Goal: Transaction & Acquisition: Purchase product/service

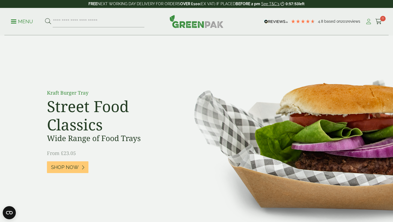
click at [369, 23] on icon at bounding box center [368, 21] width 7 height 5
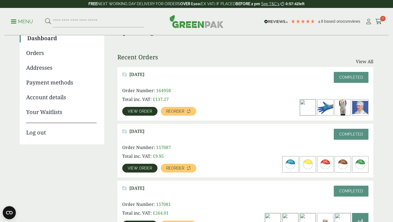
scroll to position [54, 0]
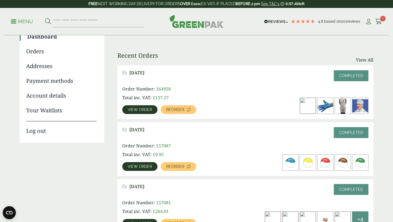
click at [141, 109] on span "View order" at bounding box center [140, 110] width 24 height 4
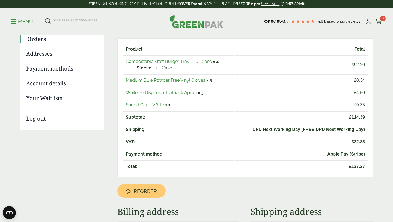
scroll to position [61, 0]
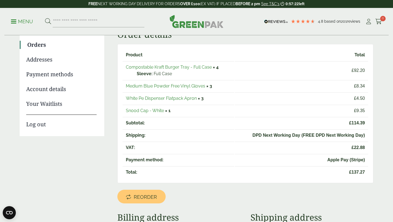
click at [193, 87] on link "Medium Blue Powder Free Vinyl Gloves" at bounding box center [165, 85] width 79 height 5
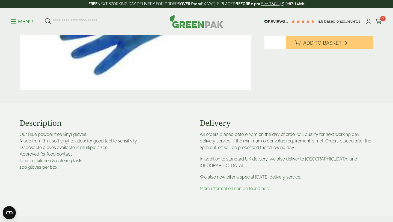
scroll to position [122, 0]
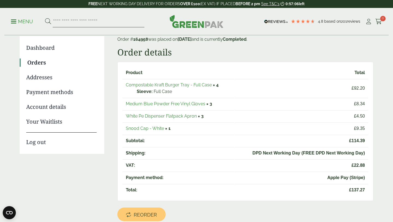
click at [99, 19] on input "search" at bounding box center [99, 21] width 92 height 11
type input "*****"
click at [45, 18] on button at bounding box center [48, 21] width 6 height 7
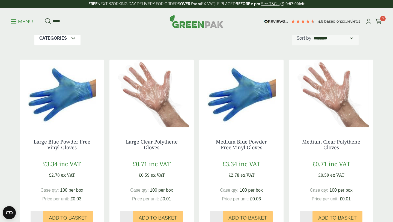
scroll to position [69, 0]
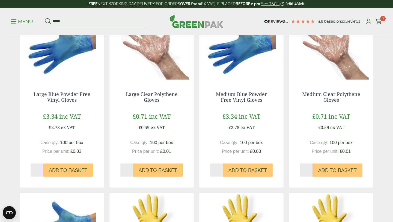
scroll to position [105, 0]
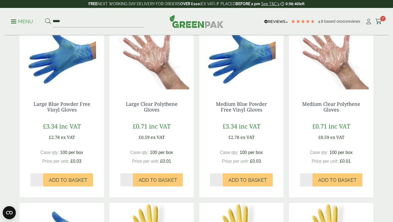
click at [335, 196] on div "Medium Clear Polythene Gloves £0.71 inc VAT £0.59 ex VAT Case qty: 100 per box …" at bounding box center [331, 143] width 84 height 107
click at [336, 195] on div "Medium Clear Polythene Gloves £0.71 inc VAT £0.59 ex VAT Case qty: 100 per box …" at bounding box center [331, 143] width 84 height 107
click at [336, 193] on div "Medium Clear Polythene Gloves £0.71 inc VAT £0.59 ex VAT Case qty: 100 per box …" at bounding box center [331, 143] width 84 height 107
click at [333, 183] on button "Add to Basket" at bounding box center [337, 179] width 50 height 13
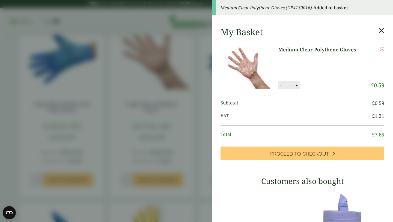
click at [296, 87] on button "+" at bounding box center [296, 85] width 5 height 5
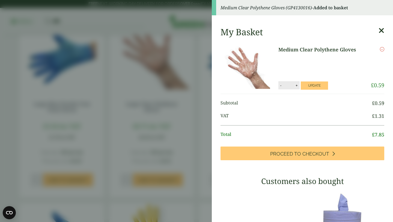
click at [296, 87] on button "+" at bounding box center [296, 85] width 5 height 5
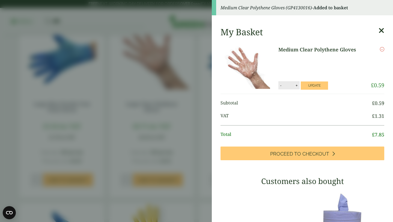
click at [296, 87] on button "+" at bounding box center [296, 85] width 5 height 5
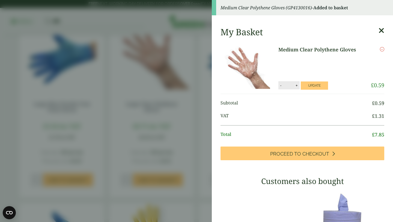
click at [296, 87] on button "+" at bounding box center [296, 85] width 5 height 5
type input "**"
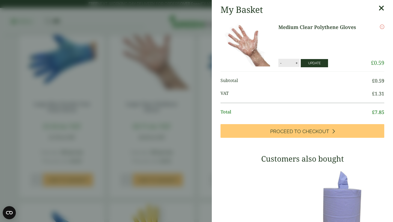
click at [314, 67] on button "Update" at bounding box center [314, 63] width 27 height 8
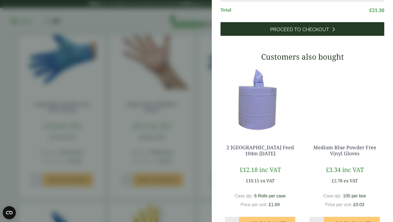
scroll to position [0, 0]
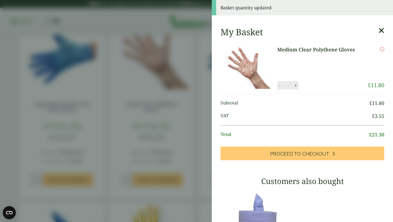
click at [381, 32] on icon at bounding box center [381, 31] width 6 height 8
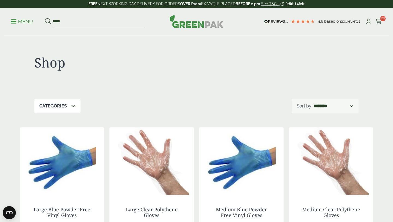
drag, startPoint x: 105, startPoint y: 23, endPoint x: 27, endPoint y: 18, distance: 78.5
click at [27, 18] on ul "Menu *****" at bounding box center [77, 21] width 133 height 11
click at [370, 20] on icon at bounding box center [368, 21] width 7 height 5
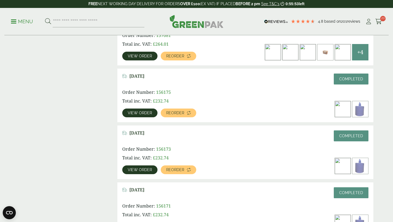
scroll to position [217, 0]
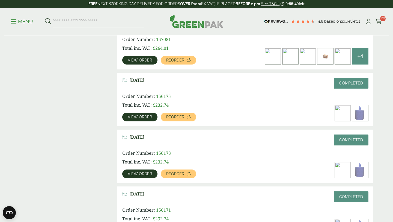
click at [136, 115] on span "View order" at bounding box center [140, 117] width 24 height 4
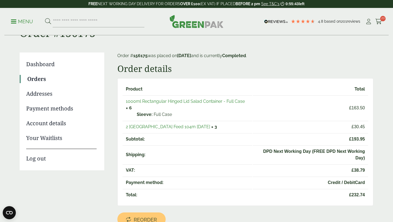
scroll to position [31, 0]
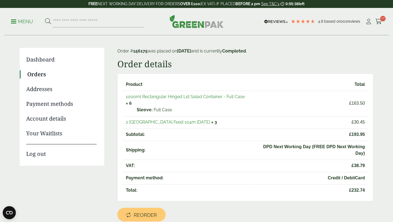
click at [198, 96] on link "1000ml Rectangular Hinged Lid Salad Container - Full Case" at bounding box center [185, 96] width 119 height 5
click at [153, 123] on link "2 [GEOGRAPHIC_DATA] Feed 104m [DATE]" at bounding box center [168, 121] width 84 height 5
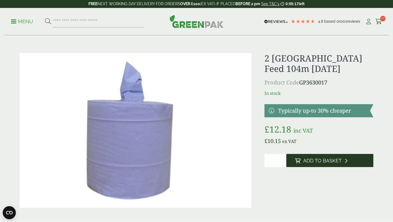
click at [313, 160] on span "Add to Basket" at bounding box center [322, 160] width 38 height 6
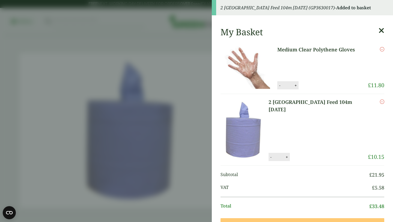
click at [380, 32] on icon at bounding box center [381, 31] width 6 height 8
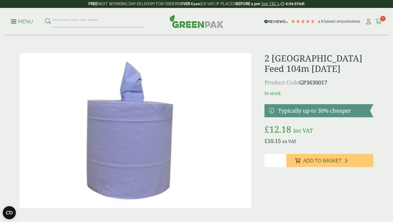
click at [378, 21] on icon at bounding box center [378, 21] width 7 height 5
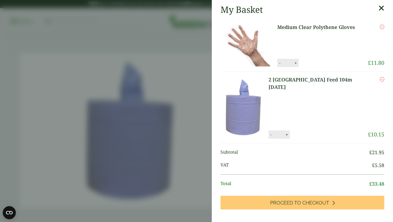
click at [290, 136] on button "+" at bounding box center [286, 134] width 5 height 5
type input "*"
click at [318, 138] on button "Update" at bounding box center [304, 134] width 27 height 8
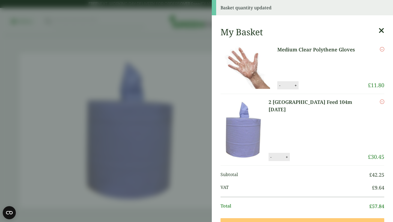
click at [381, 29] on icon at bounding box center [381, 31] width 6 height 8
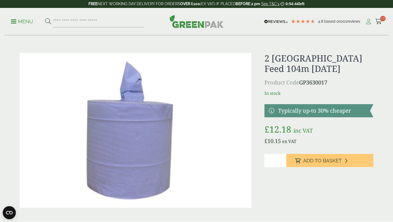
click at [369, 20] on icon at bounding box center [368, 21] width 7 height 5
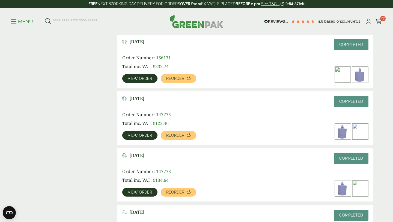
scroll to position [371, 0]
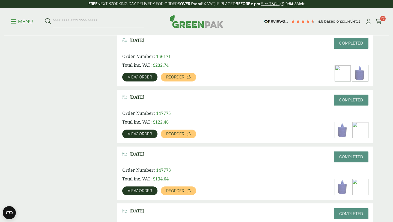
click at [135, 131] on link "View order" at bounding box center [139, 133] width 35 height 9
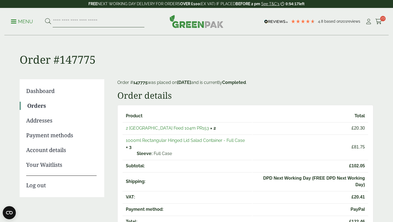
click at [102, 19] on input "search" at bounding box center [99, 21] width 92 height 11
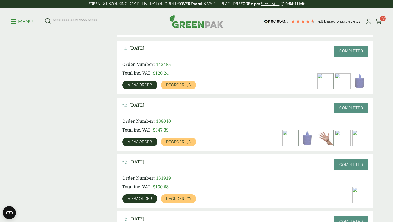
scroll to position [533, 0]
click at [147, 85] on span "View order" at bounding box center [140, 85] width 24 height 4
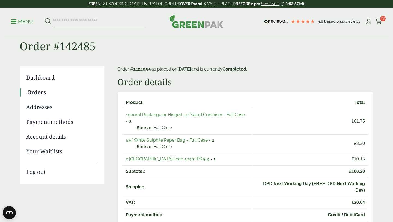
scroll to position [28, 0]
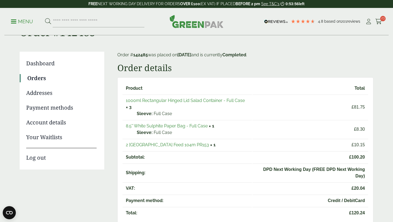
click at [210, 99] on link "1000ml Rectangular Hinged Lid Salad Container - Full Case" at bounding box center [185, 100] width 119 height 5
click at [157, 127] on link "8.5" White Sulphite Paper Bag - Full Case" at bounding box center [167, 125] width 82 height 5
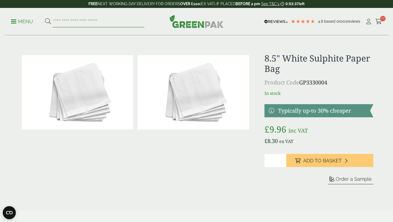
click at [104, 23] on input "search" at bounding box center [99, 21] width 92 height 11
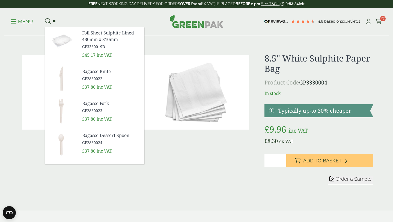
type input "*"
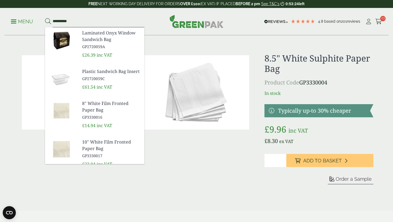
type input "**********"
click at [45, 18] on button at bounding box center [48, 21] width 6 height 7
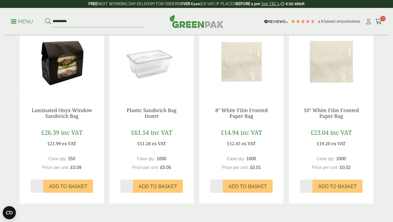
scroll to position [98, 0]
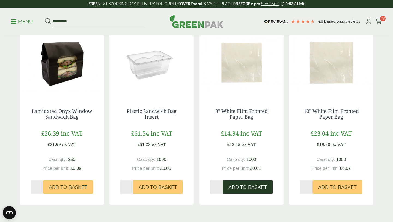
click at [256, 186] on span "Add to Basket" at bounding box center [247, 187] width 38 height 6
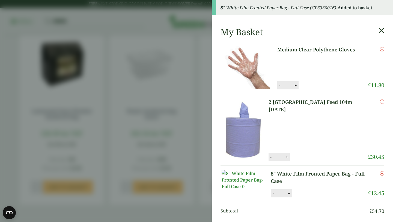
click at [383, 30] on icon at bounding box center [381, 31] width 6 height 8
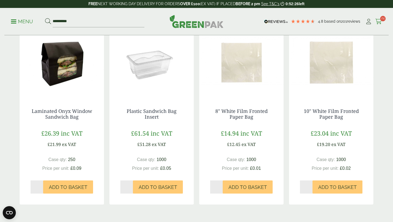
click at [380, 19] on span "24" at bounding box center [382, 18] width 5 height 5
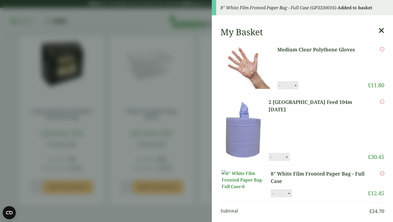
scroll to position [14, 0]
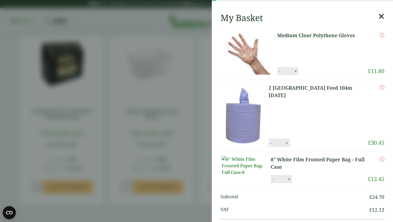
click at [288, 181] on button "+" at bounding box center [288, 179] width 5 height 5
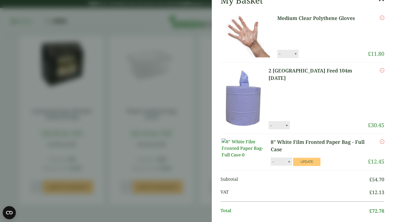
click at [288, 186] on div "My Basket Medium Clear Polythene Gloves Medium Clear Polythene Gloves quantity …" at bounding box center [302, 218] width 181 height 454
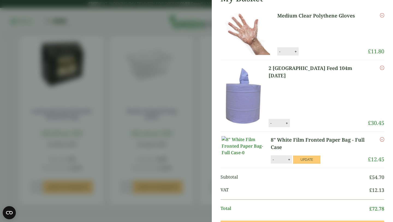
click at [289, 162] on button "+" at bounding box center [288, 159] width 5 height 5
type input "*"
click at [300, 163] on button "Update" at bounding box center [306, 159] width 27 height 8
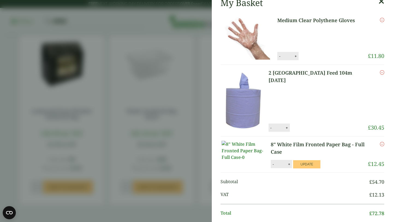
scroll to position [0, 0]
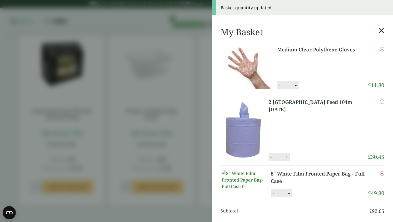
click at [382, 29] on icon at bounding box center [381, 31] width 6 height 8
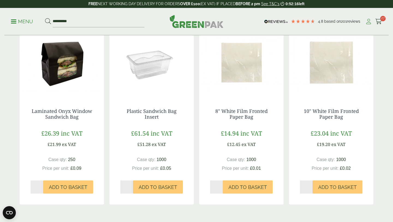
click at [369, 21] on icon at bounding box center [368, 21] width 7 height 5
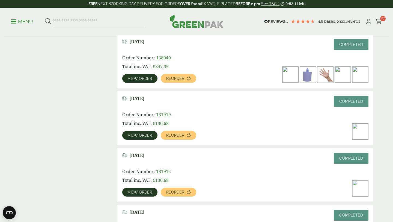
scroll to position [616, 0]
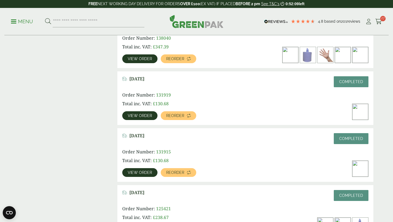
click at [342, 54] on img at bounding box center [343, 55] width 16 height 16
click at [146, 58] on span "View order" at bounding box center [140, 59] width 24 height 4
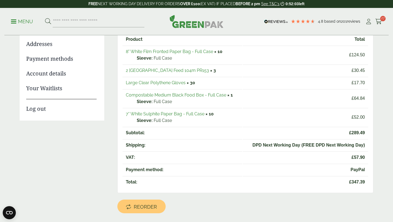
scroll to position [77, 0]
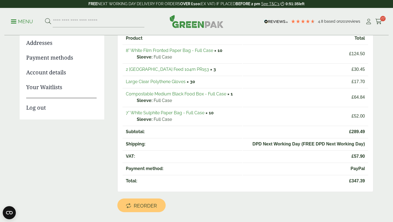
click at [198, 93] on link "Compostable Medium Black Food Box - Full Case" at bounding box center [176, 93] width 100 height 5
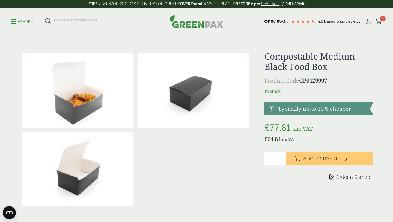
scroll to position [16, 0]
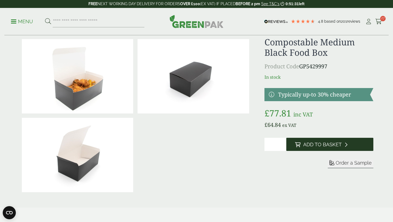
click at [303, 141] on button "Add to Basket" at bounding box center [329, 144] width 87 height 13
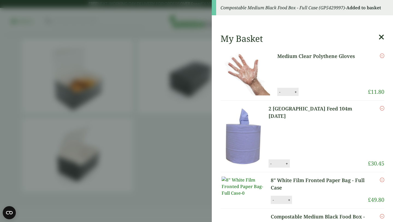
click at [381, 38] on icon at bounding box center [381, 37] width 6 height 8
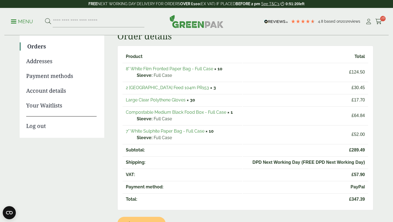
scroll to position [58, 0]
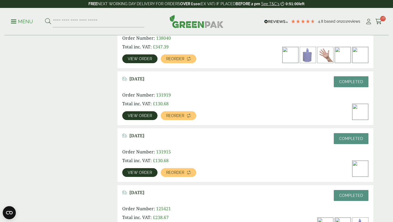
click at [357, 109] on img at bounding box center [360, 112] width 16 height 16
click at [141, 118] on link "View order" at bounding box center [139, 115] width 35 height 9
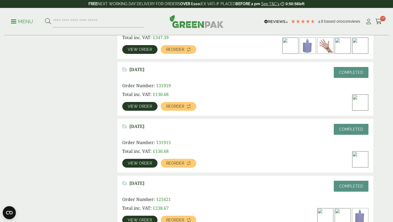
scroll to position [637, 0]
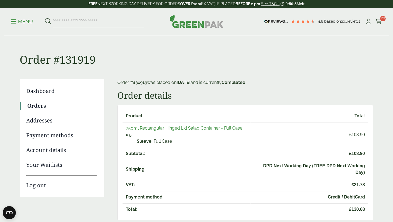
click at [149, 129] on link "750ml Rectangular Hinged Lid Salad Container - Full Case" at bounding box center [184, 127] width 117 height 5
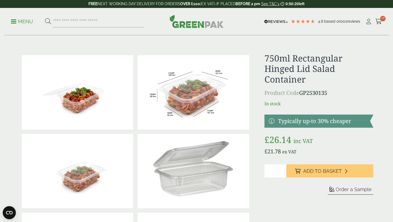
click at [285, 195] on form "Sleeve Sample" at bounding box center [318, 197] width 109 height 22
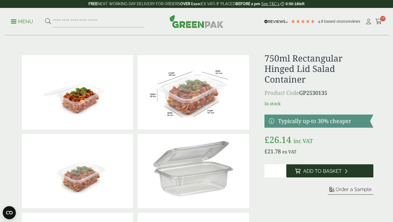
click at [317, 173] on span "Add to Basket" at bounding box center [322, 171] width 38 height 6
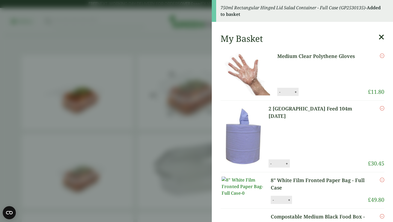
drag, startPoint x: 175, startPoint y: 51, endPoint x: 205, endPoint y: 51, distance: 30.0
click at [175, 51] on aside "750ml Rectangular Hinged Lid Salad Container - Full Case (GP2530135) - Added to…" at bounding box center [196, 111] width 393 height 222
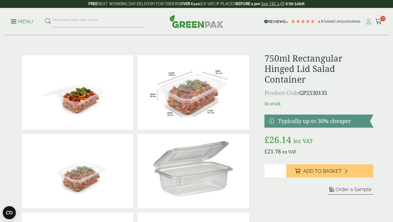
click at [368, 23] on icon at bounding box center [368, 21] width 7 height 5
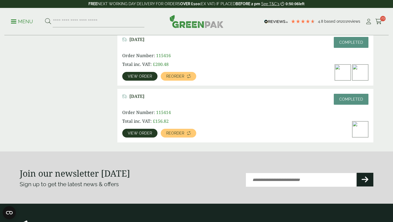
scroll to position [826, 0]
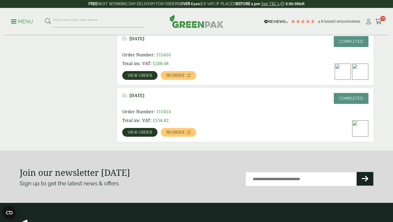
click at [143, 79] on link "View order" at bounding box center [139, 75] width 35 height 9
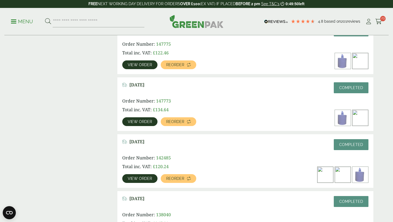
scroll to position [435, 0]
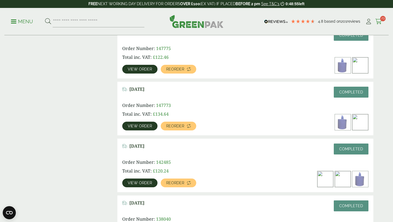
click at [378, 19] on icon at bounding box center [378, 21] width 7 height 5
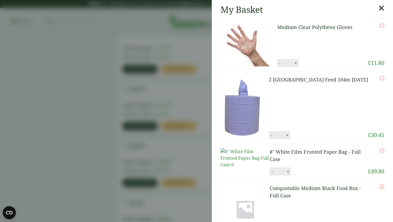
click at [180, 39] on aside "My Basket Medium Clear Polythene Gloves Medium Clear Polythene Gloves quantity …" at bounding box center [196, 111] width 393 height 222
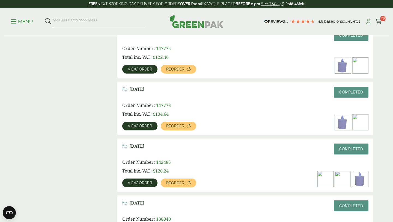
click at [369, 22] on icon at bounding box center [368, 21] width 7 height 5
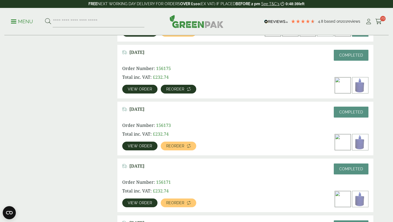
scroll to position [243, 0]
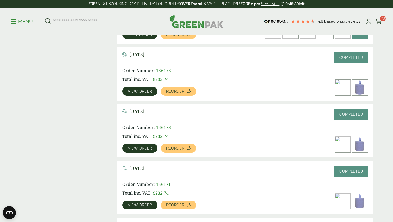
click at [146, 91] on span "View order" at bounding box center [140, 91] width 24 height 4
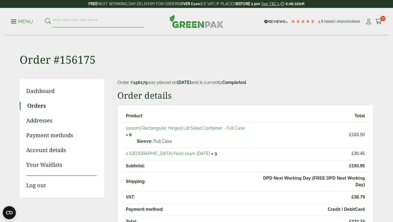
click at [95, 22] on input "search" at bounding box center [99, 21] width 92 height 11
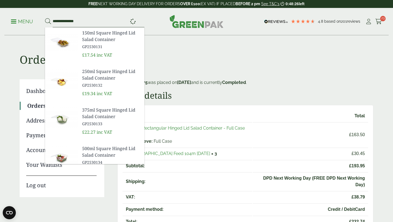
type input "**********"
click at [45, 18] on button at bounding box center [48, 21] width 6 height 7
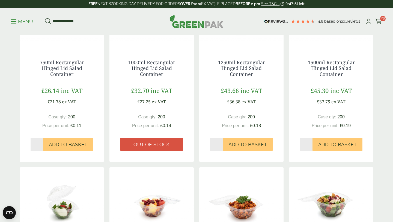
scroll to position [305, 0]
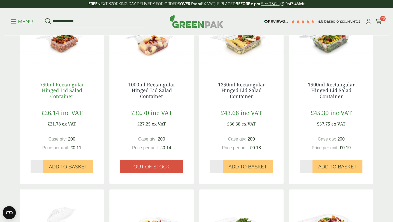
click at [68, 92] on link "750ml Rectangular Hinged Lid Salad Container" at bounding box center [62, 90] width 44 height 18
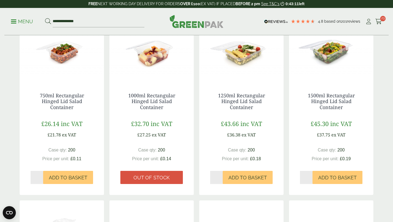
scroll to position [292, 0]
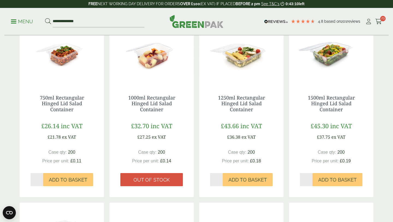
click at [156, 62] on img at bounding box center [151, 50] width 84 height 68
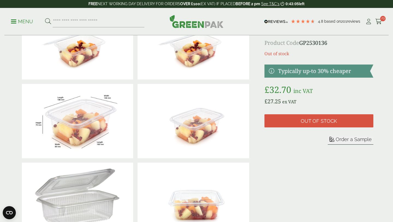
scroll to position [50, 0]
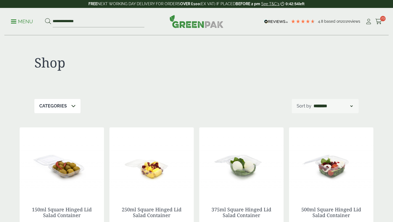
scroll to position [292, 0]
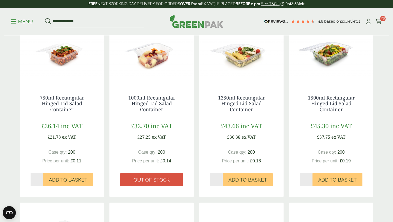
click at [243, 61] on img at bounding box center [241, 50] width 84 height 68
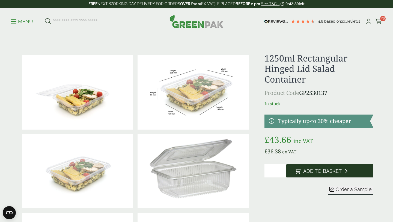
click at [298, 174] on button "Add to Basket" at bounding box center [329, 170] width 87 height 13
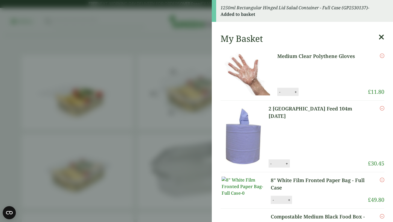
click at [382, 38] on icon at bounding box center [381, 37] width 6 height 8
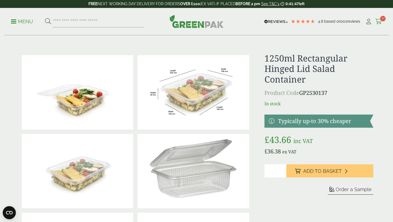
click at [381, 22] on icon at bounding box center [378, 21] width 7 height 5
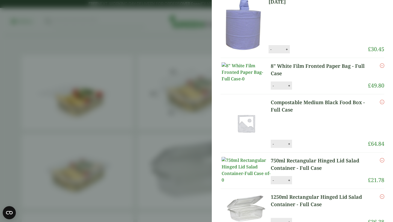
scroll to position [86, 0]
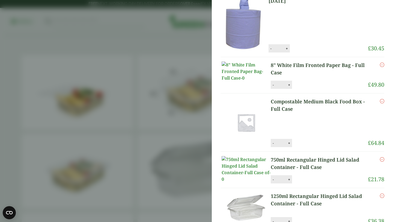
click at [290, 87] on button "+" at bounding box center [288, 84] width 5 height 5
type input "*"
click at [305, 89] on button "Update" at bounding box center [306, 85] width 27 height 8
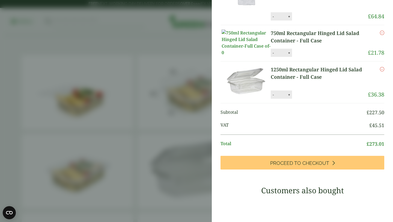
scroll to position [205, 0]
click at [302, 44] on link "750ml Rectangular Hinged Lid Salad Container - Full Case" at bounding box center [319, 36] width 97 height 15
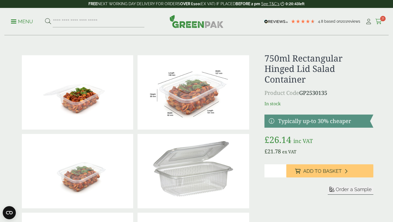
click at [378, 21] on icon at bounding box center [378, 21] width 7 height 5
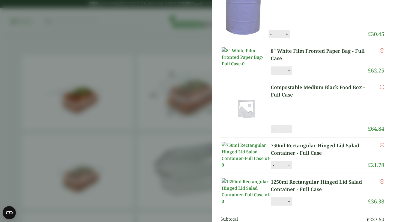
scroll to position [90, 0]
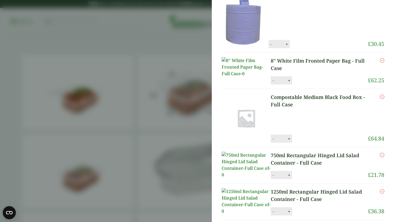
click at [383, 99] on icon "Remove this item" at bounding box center [382, 96] width 4 height 4
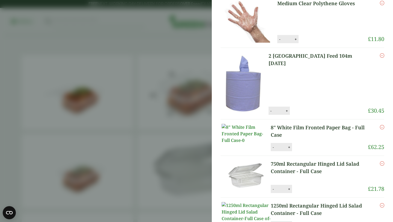
scroll to position [19, 0]
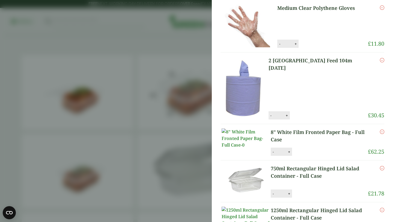
click at [273, 118] on button "-" at bounding box center [271, 115] width 4 height 5
type input "*"
click at [318, 118] on button "Update" at bounding box center [304, 115] width 27 height 8
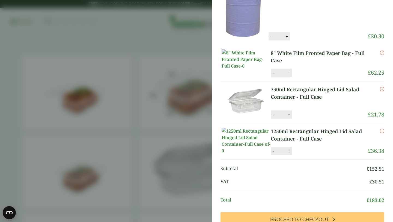
scroll to position [98, 0]
click at [187, 125] on aside "My Basket Medium Clear Polythene Gloves Medium Clear Polythene Gloves quantity …" at bounding box center [196, 111] width 393 height 222
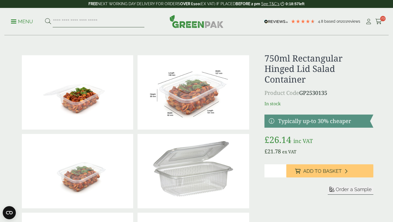
click at [111, 21] on input "search" at bounding box center [99, 21] width 92 height 11
type input "***"
click at [45, 18] on button at bounding box center [48, 21] width 6 height 7
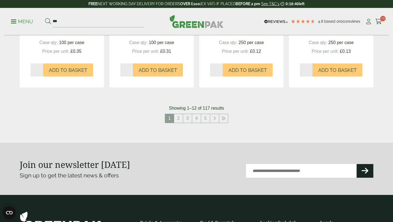
scroll to position [588, 0]
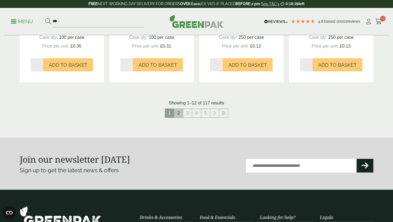
click at [178, 116] on link "2" at bounding box center [178, 113] width 9 height 9
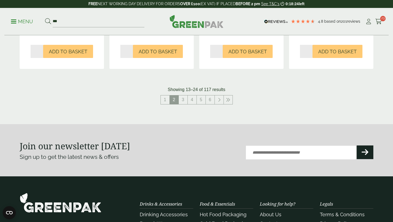
scroll to position [596, 0]
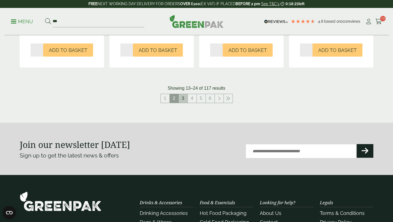
click at [184, 97] on link "3" at bounding box center [183, 98] width 9 height 9
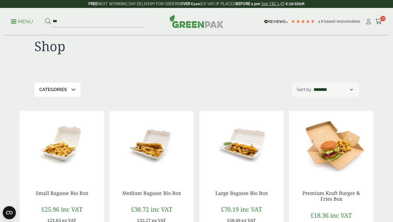
scroll to position [16, 0]
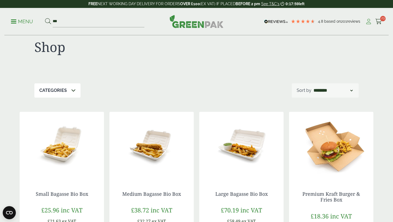
click at [367, 23] on icon at bounding box center [368, 21] width 7 height 5
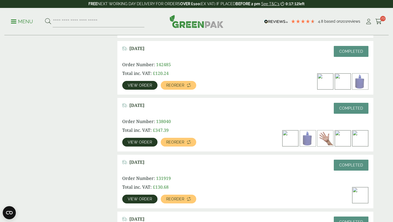
scroll to position [533, 0]
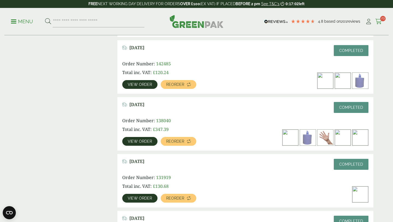
click at [379, 22] on icon at bounding box center [378, 21] width 7 height 5
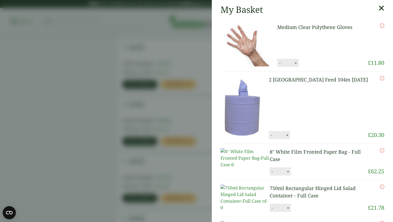
click at [382, 5] on icon at bounding box center [381, 8] width 6 height 8
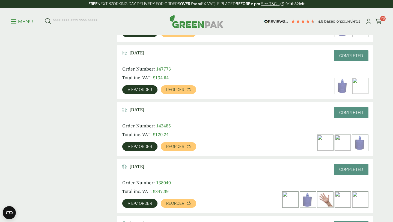
scroll to position [491, 0]
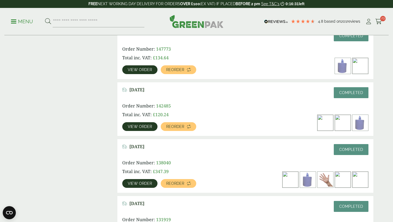
click at [341, 183] on img at bounding box center [343, 179] width 16 height 16
click at [130, 183] on span "View order" at bounding box center [140, 183] width 24 height 4
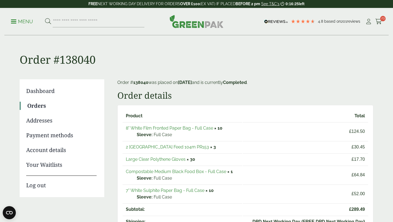
click at [213, 173] on link "Compostable Medium Black Food Box - Full Case" at bounding box center [176, 171] width 100 height 5
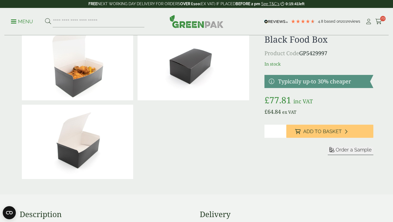
scroll to position [29, 0]
click at [305, 154] on div "Order a Sample" at bounding box center [318, 151] width 109 height 8
click at [378, 22] on icon at bounding box center [378, 21] width 7 height 5
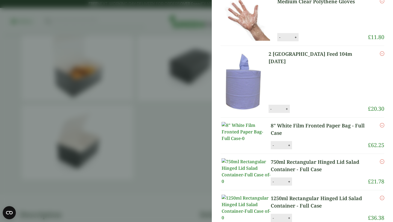
scroll to position [0, 0]
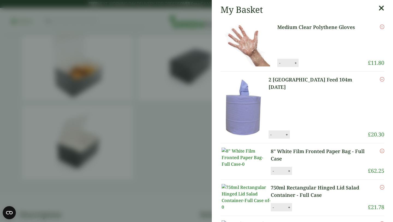
click at [383, 9] on icon at bounding box center [381, 8] width 6 height 8
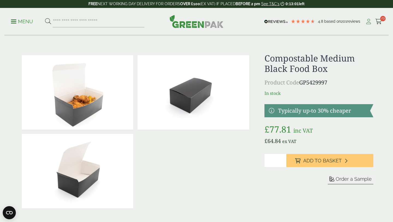
click at [368, 23] on icon at bounding box center [368, 21] width 7 height 5
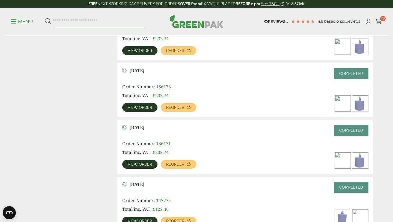
scroll to position [290, 0]
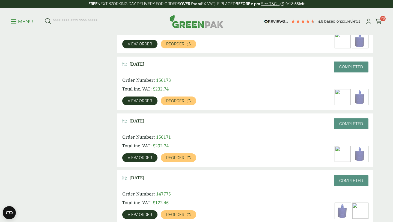
click at [144, 99] on span "View order" at bounding box center [140, 101] width 24 height 4
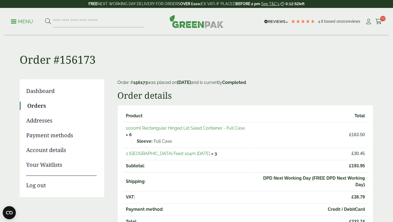
click at [213, 127] on link "1000ml Rectangular Hinged Lid Salad Container - Full Case" at bounding box center [185, 127] width 119 height 5
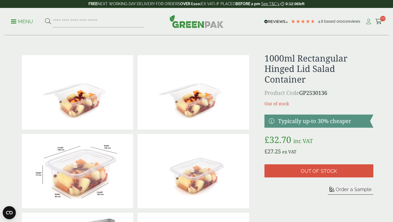
click at [369, 23] on icon at bounding box center [368, 21] width 7 height 5
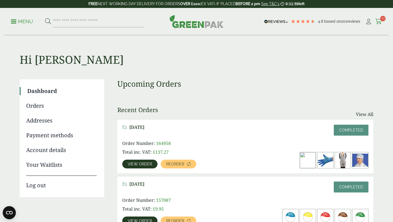
click at [379, 21] on icon at bounding box center [378, 21] width 7 height 5
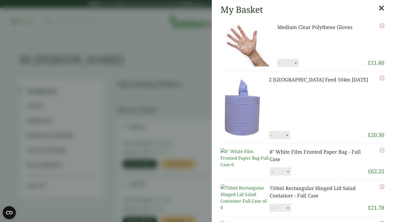
click at [381, 8] on icon at bounding box center [381, 8] width 6 height 8
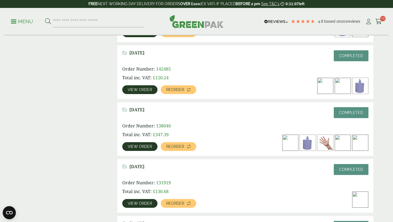
scroll to position [529, 0]
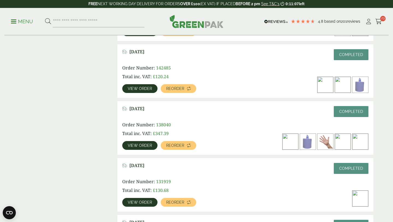
click at [342, 139] on img at bounding box center [343, 141] width 16 height 16
click at [138, 145] on span "View order" at bounding box center [140, 145] width 24 height 4
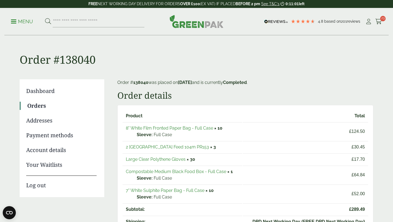
click at [222, 171] on link "Compostable Medium Black Food Box - Full Case" at bounding box center [176, 171] width 100 height 5
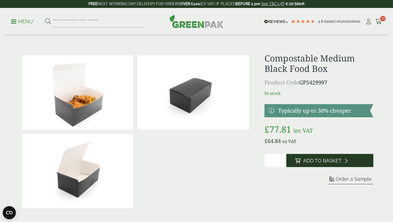
click at [312, 158] on span "Add to Basket" at bounding box center [322, 160] width 38 height 6
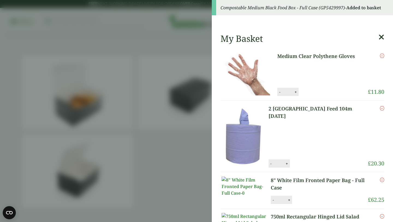
click at [383, 35] on icon at bounding box center [381, 37] width 6 height 8
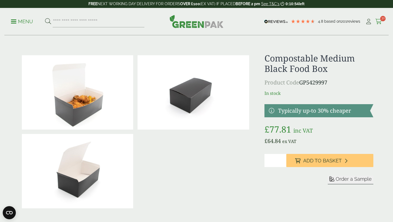
click at [380, 21] on icon at bounding box center [378, 21] width 7 height 5
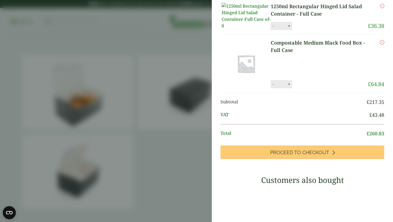
scroll to position [222, 0]
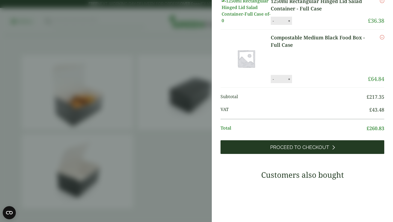
click at [348, 154] on link "Proceed to Checkout" at bounding box center [302, 147] width 164 height 14
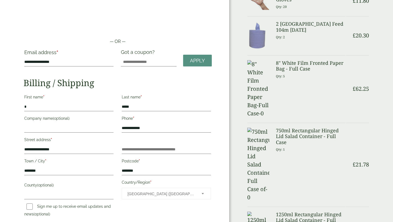
scroll to position [24, 0]
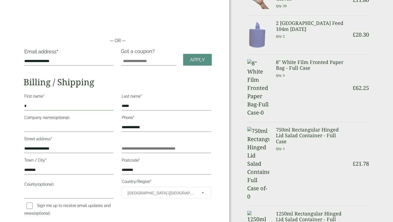
click at [71, 106] on input "*" at bounding box center [68, 106] width 89 height 9
type input "*********"
click at [36, 125] on input "Company name (optional)" at bounding box center [68, 127] width 89 height 9
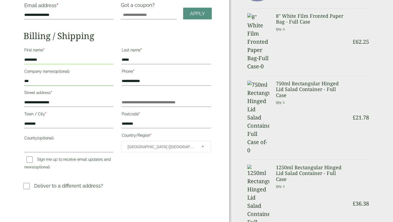
scroll to position [72, 0]
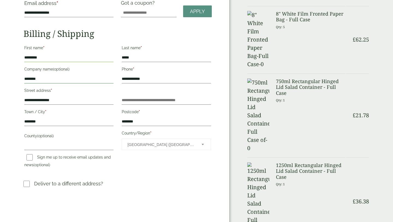
type input "********"
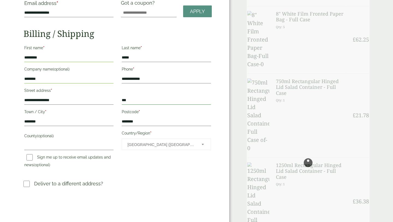
type input "***"
click at [80, 145] on input "County (optional)" at bounding box center [68, 145] width 89 height 9
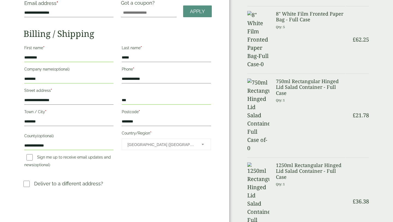
click at [156, 165] on div "**********" at bounding box center [117, 107] width 195 height 128
drag, startPoint x: 83, startPoint y: 144, endPoint x: 0, endPoint y: 113, distance: 89.0
type input "*"
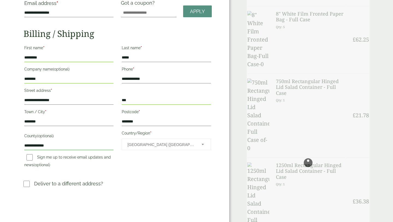
type input "**********"
click at [136, 159] on div "**********" at bounding box center [117, 107] width 195 height 128
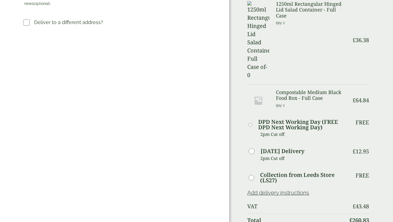
scroll to position [219, 0]
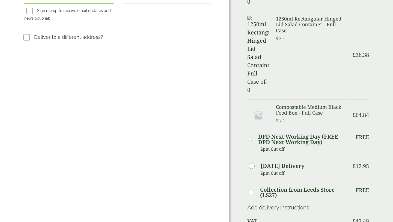
click at [283, 204] on link "Add delivery instructions" at bounding box center [278, 207] width 62 height 7
click at [278, 213] on textarea at bounding box center [308, 217] width 120 height 9
drag, startPoint x: 367, startPoint y: 84, endPoint x: 372, endPoint y: 90, distance: 8.5
click at [372, 90] on div "Order Summary Item Ammount Medium Clear Polythene Gloves Qty: 20 £ 11.80 2 Ply …" at bounding box center [311, 108] width 164 height 655
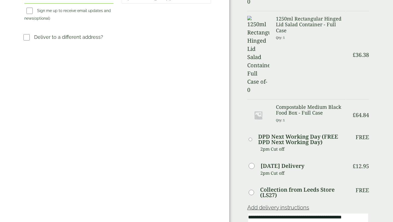
type textarea "**********"
click at [383, 87] on div "Order Summary Item Ammount Medium Clear Polythene Gloves Qty: 20 £ 11.80 2 Ply …" at bounding box center [311, 108] width 164 height 655
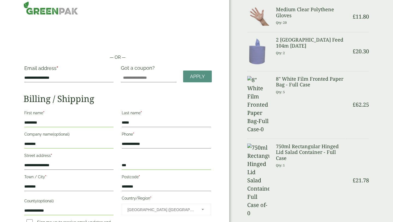
scroll to position [7, 0]
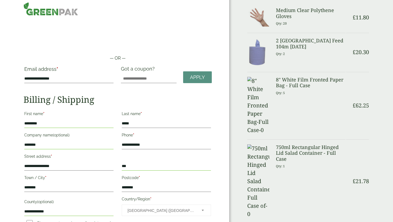
click at [294, 144] on h3 "750ml Rectangular Hinged Lid Salad Container - Full Case" at bounding box center [311, 153] width 70 height 18
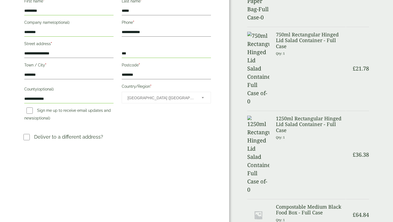
scroll to position [123, 0]
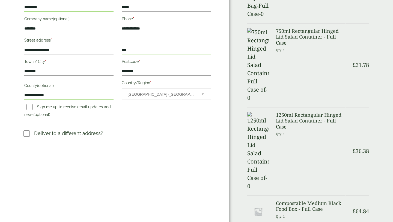
drag, startPoint x: 290, startPoint y: 186, endPoint x: 229, endPoint y: 166, distance: 63.7
click at [229, 166] on div "Order Summary Item Ammount Medium Clear Polythene Gloves Qty: 20 £ 11.80 2 Ply …" at bounding box center [311, 204] width 164 height 655
click at [387, 71] on div "Order Summary Item Ammount Medium Clear Polythene Gloves Qty: 20 £ 11.80 2 Ply …" at bounding box center [311, 204] width 164 height 655
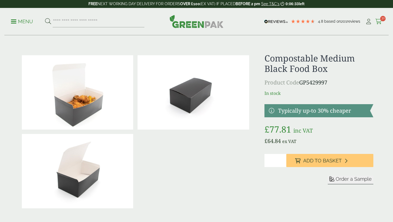
click at [380, 19] on icon at bounding box center [378, 21] width 7 height 5
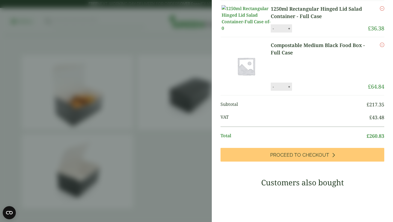
scroll to position [210, 0]
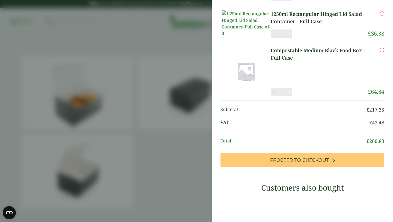
click at [273, 94] on button "-" at bounding box center [273, 92] width 4 height 5
click at [304, 96] on button "Update" at bounding box center [306, 92] width 27 height 8
type input "*"
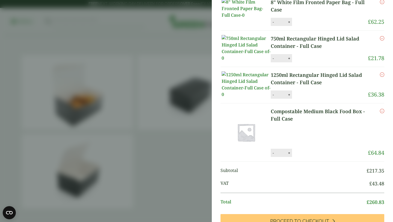
scroll to position [149, 0]
click at [289, 60] on button "+" at bounding box center [288, 57] width 5 height 5
type input "*"
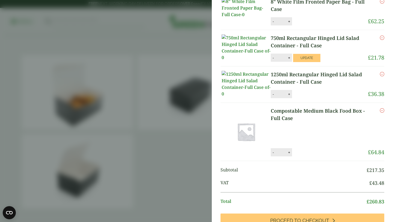
click at [290, 96] on button "+" at bounding box center [288, 94] width 5 height 5
type input "*"
click at [308, 62] on button "Update" at bounding box center [306, 58] width 27 height 8
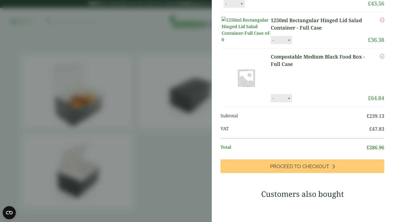
scroll to position [191, 0]
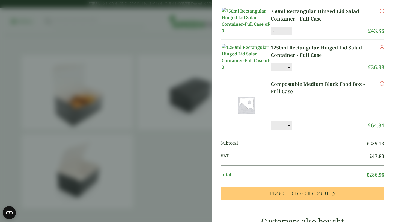
click at [291, 70] on button "+" at bounding box center [288, 67] width 5 height 5
type input "*"
click at [306, 71] on button "Update" at bounding box center [306, 67] width 27 height 8
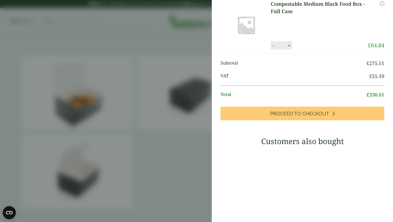
scroll to position [227, 0]
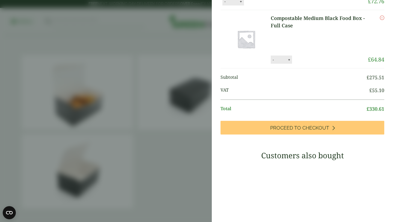
click at [382, 20] on icon "Remove this item" at bounding box center [382, 18] width 4 height 4
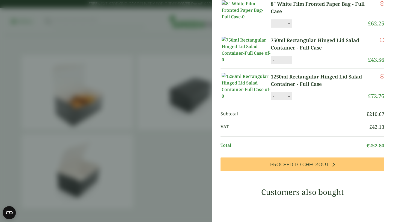
scroll to position [146, 0]
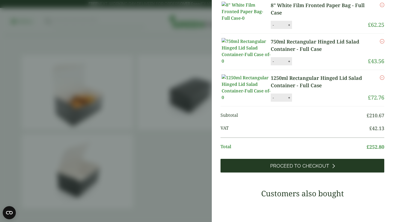
click at [354, 172] on link "Proceed to Checkout" at bounding box center [302, 166] width 164 height 14
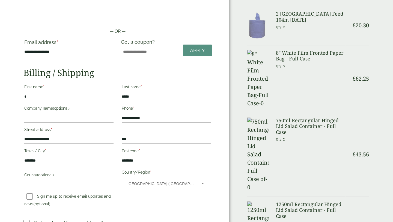
scroll to position [40, 0]
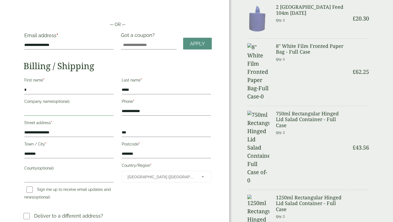
click at [64, 109] on input "Company name (optional)" at bounding box center [68, 111] width 89 height 9
type input "********"
type input "**********"
click at [153, 200] on div "**********" at bounding box center [117, 139] width 195 height 128
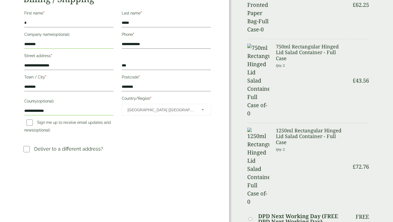
scroll to position [111, 0]
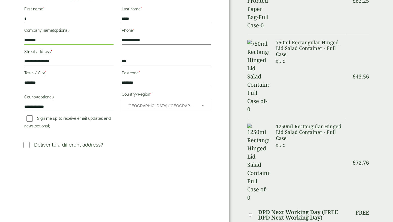
paste textarea "**********"
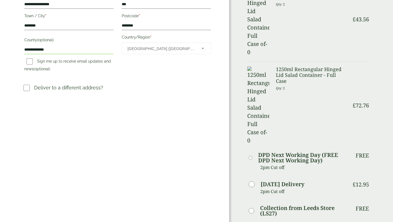
scroll to position [170, 0]
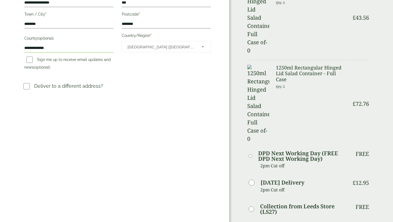
type textarea "**********"
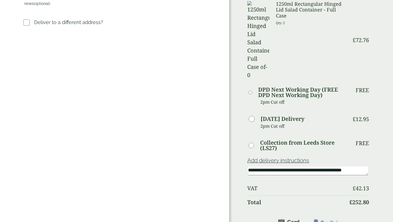
scroll to position [234, 0]
